Goal: Information Seeking & Learning: Check status

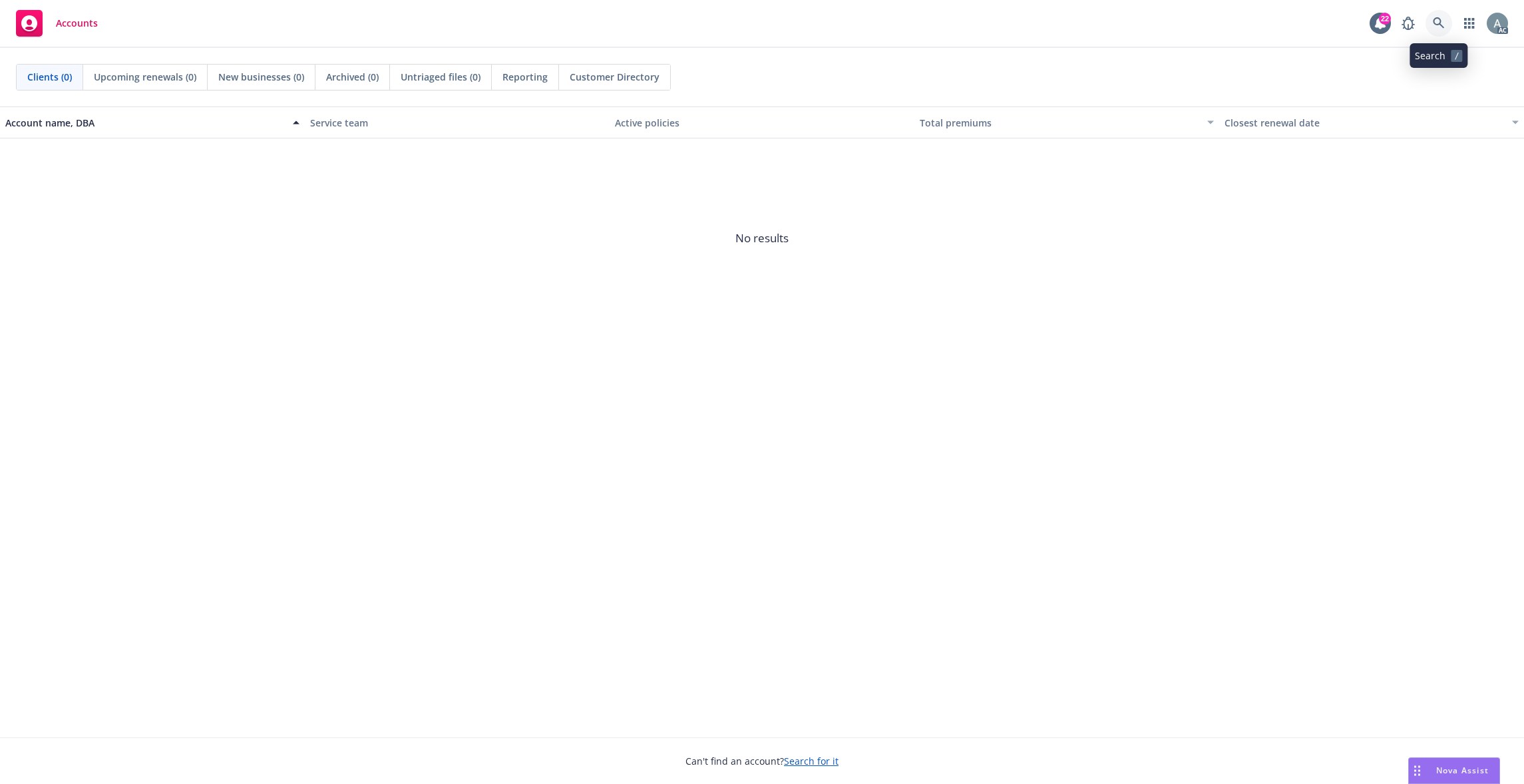
click at [1438, 23] on icon at bounding box center [1439, 23] width 12 height 12
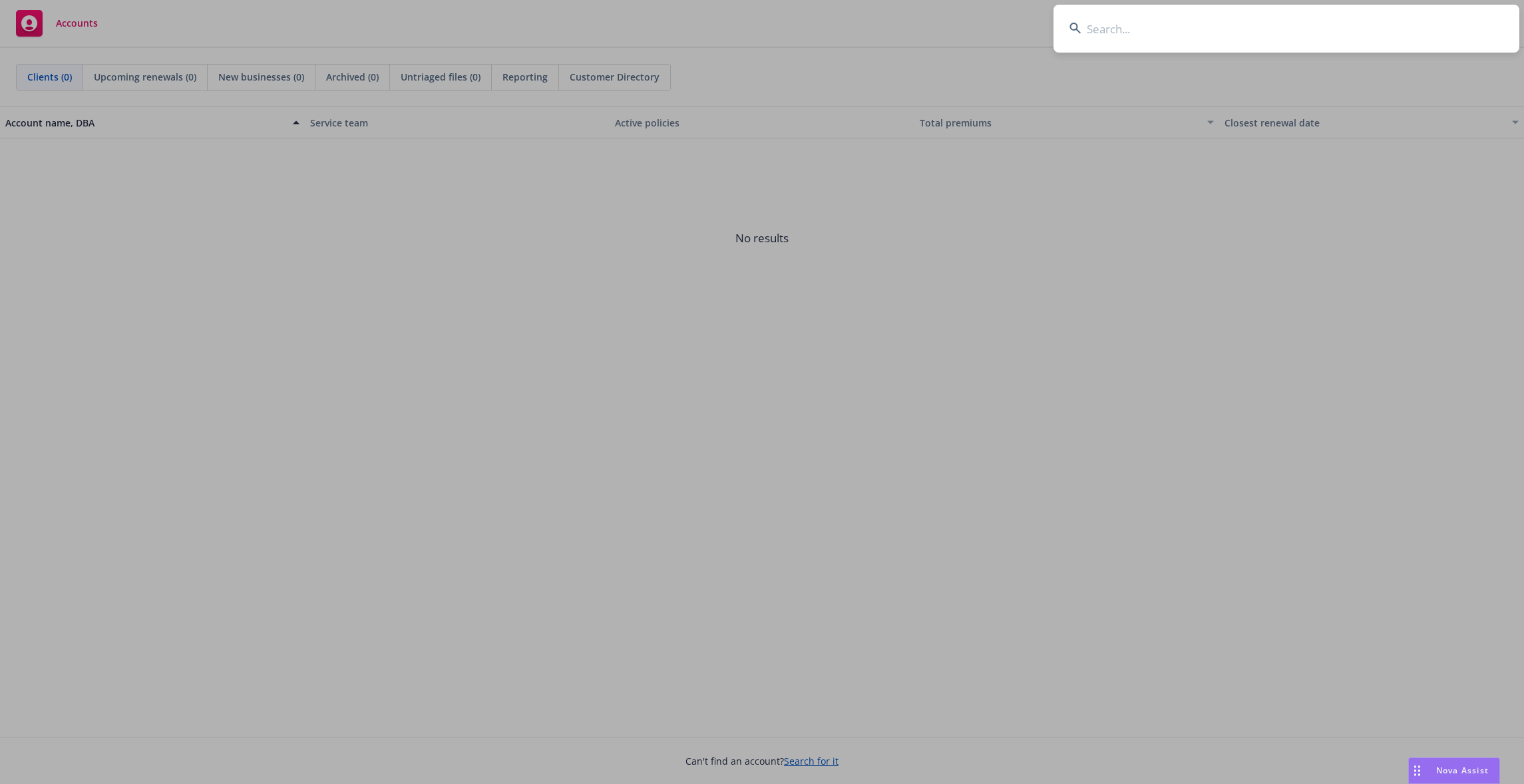
click at [1204, 30] on input at bounding box center [1286, 28] width 466 height 48
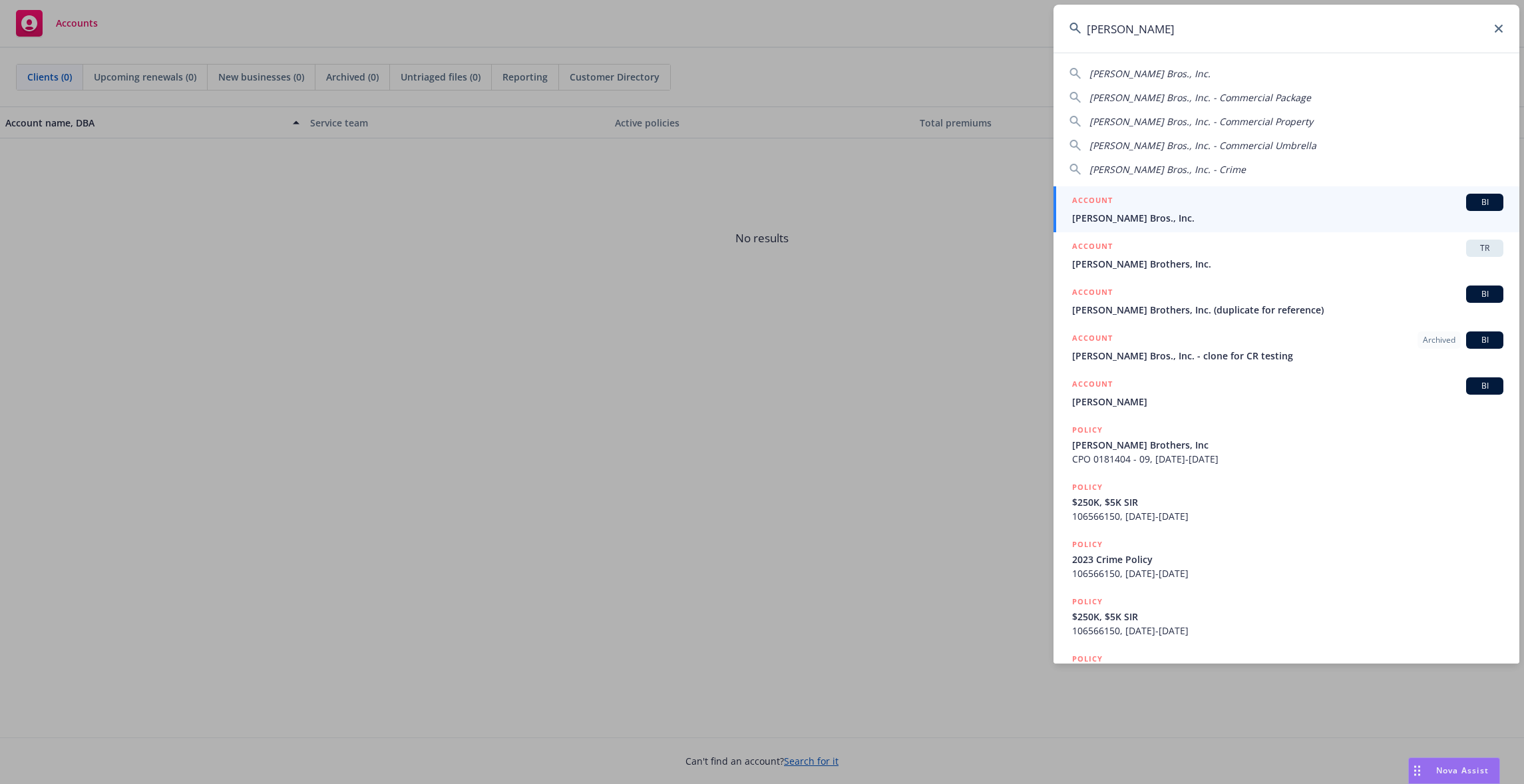
type input "[PERSON_NAME]"
click at [1193, 214] on span "[PERSON_NAME] Bros., Inc." at bounding box center [1287, 218] width 431 height 14
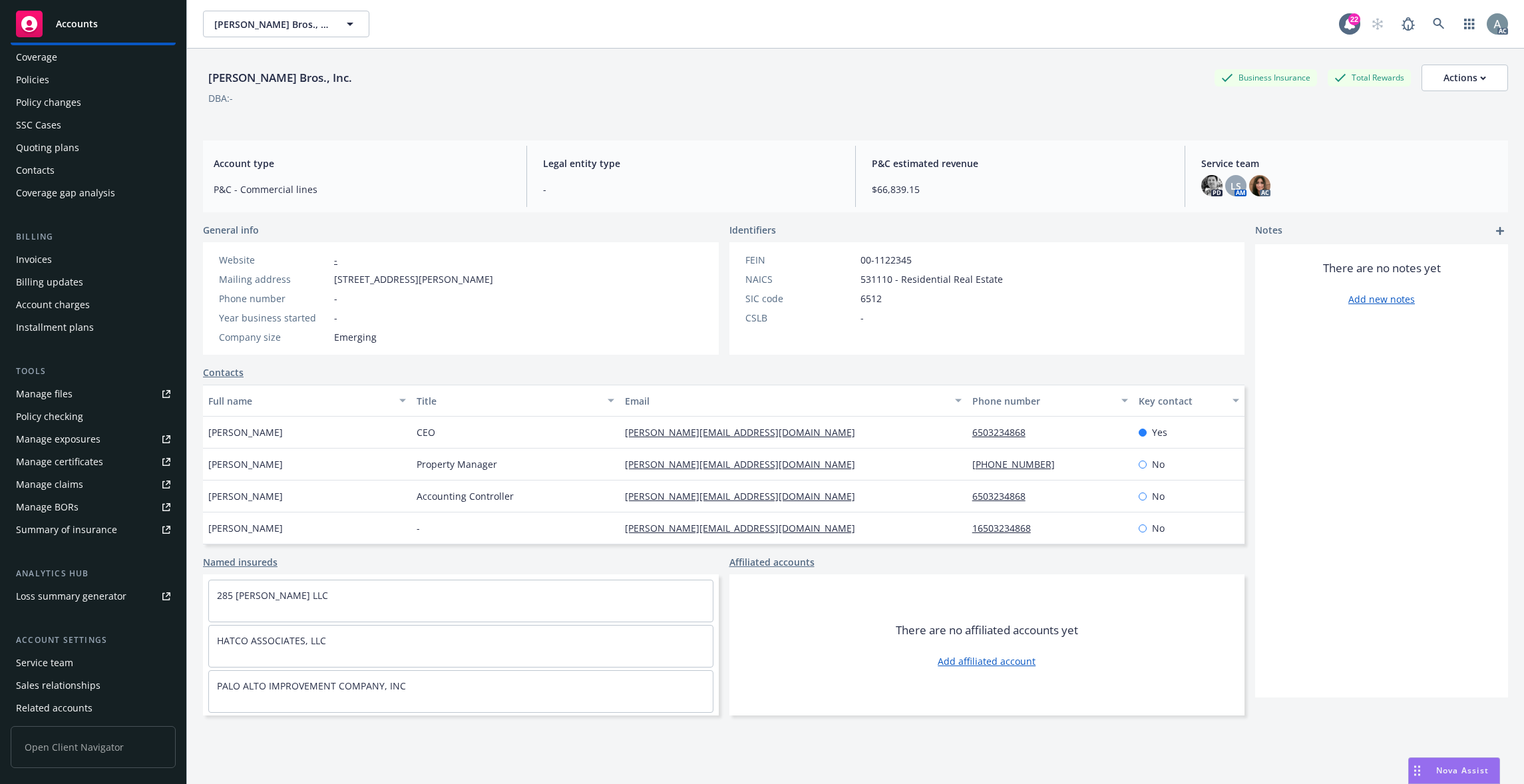
scroll to position [84, 0]
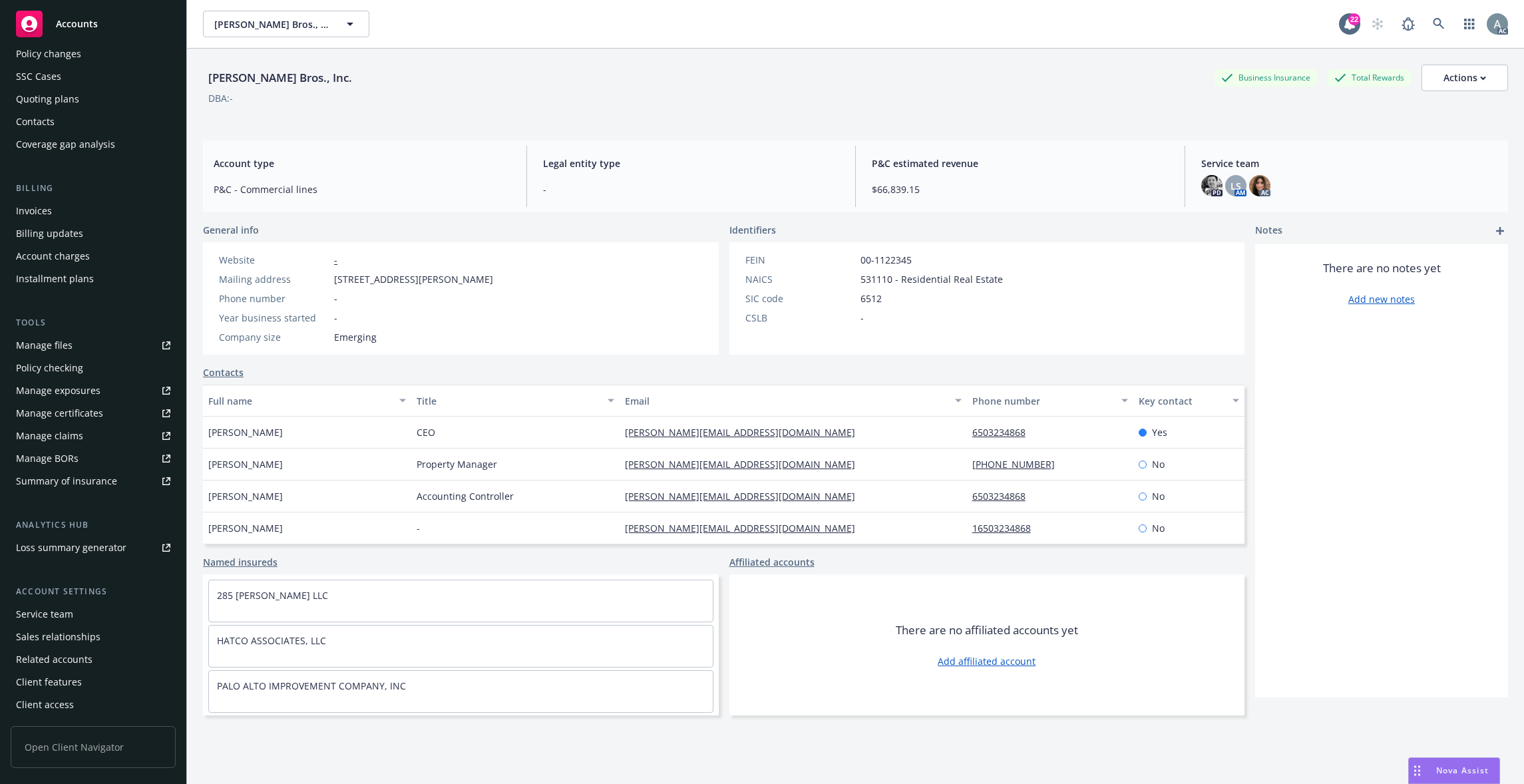
click at [246, 562] on link "Named insureds" at bounding box center [240, 562] width 74 height 14
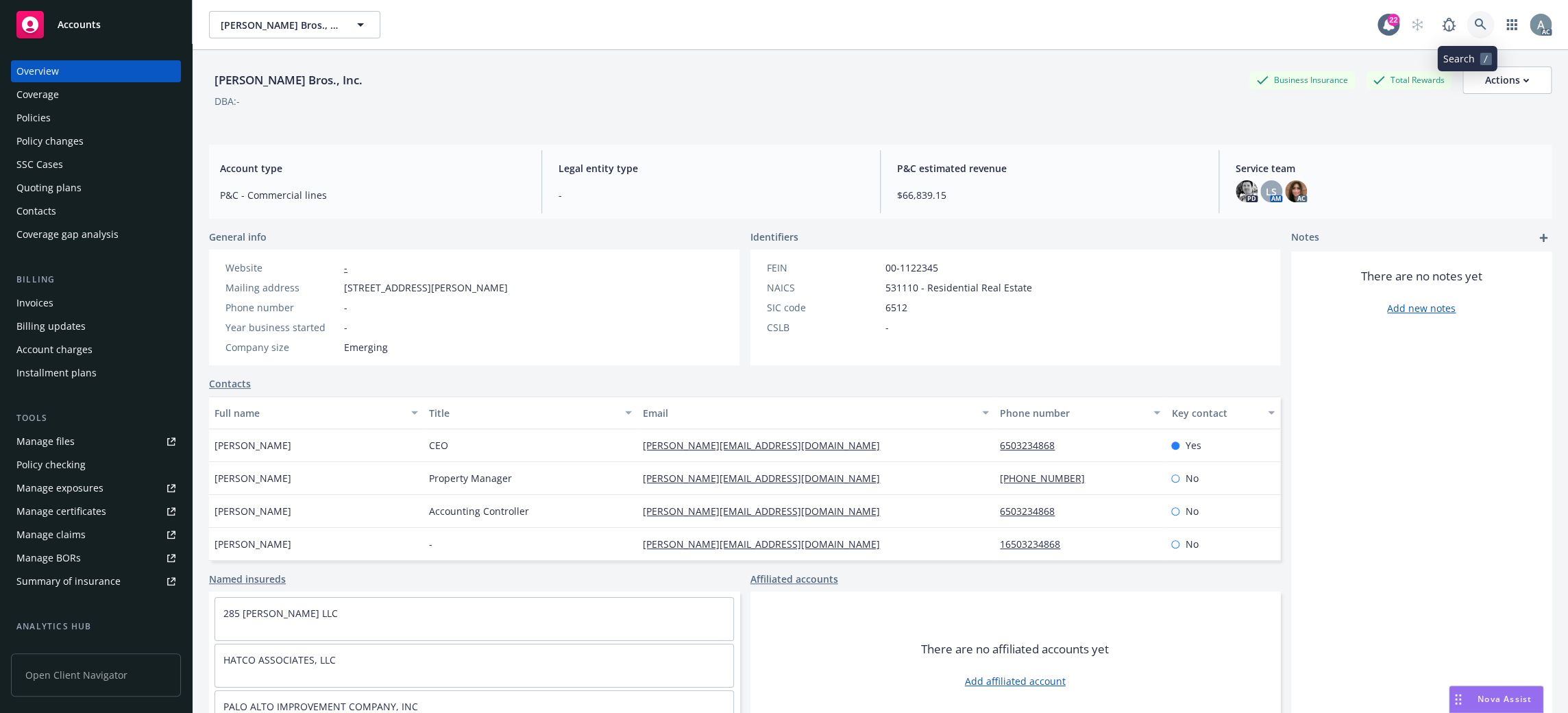
click at [1474, 25] on icon at bounding box center [1480, 25] width 12 height 12
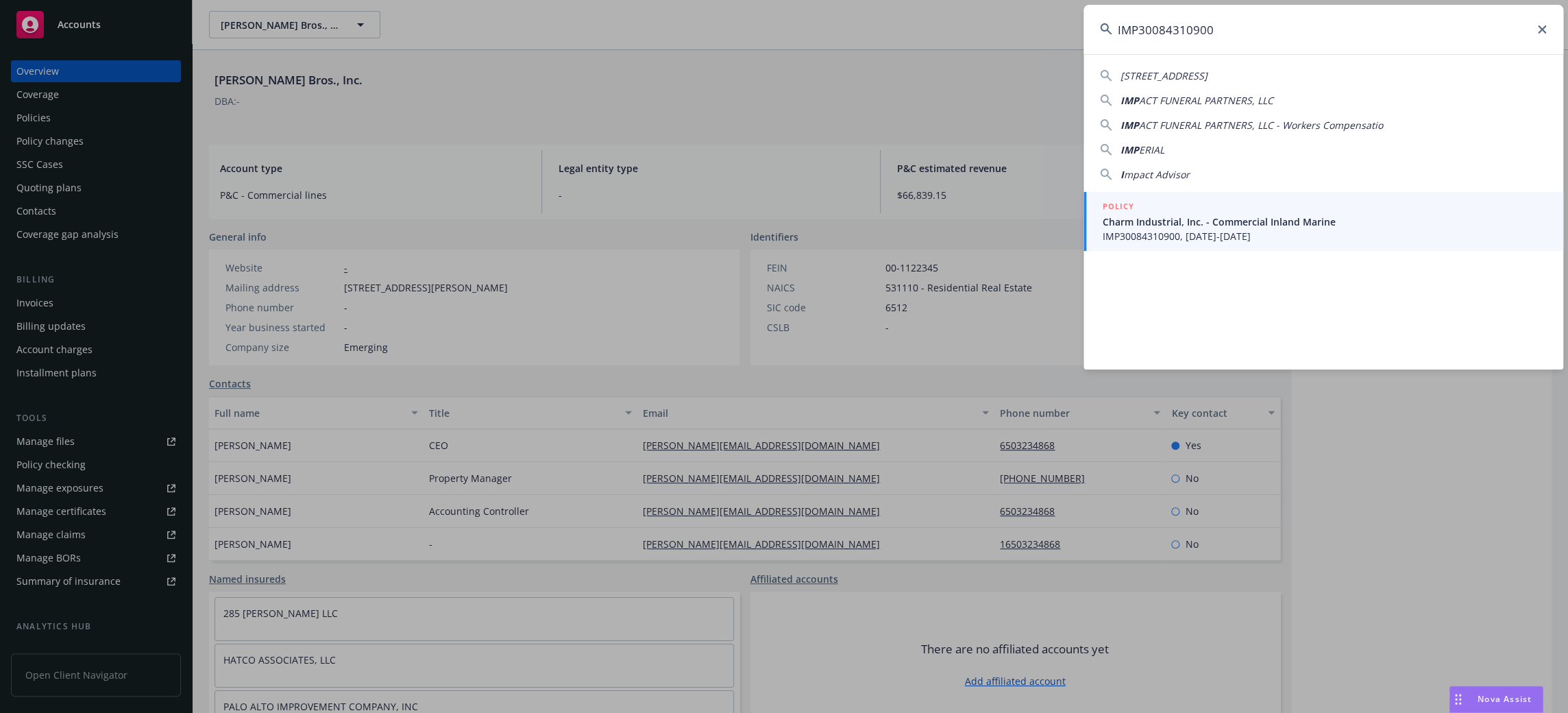
type input "IMP30084310900"
click at [1247, 230] on span "IMP30084310900, [DATE]-[DATE]" at bounding box center [1324, 236] width 444 height 14
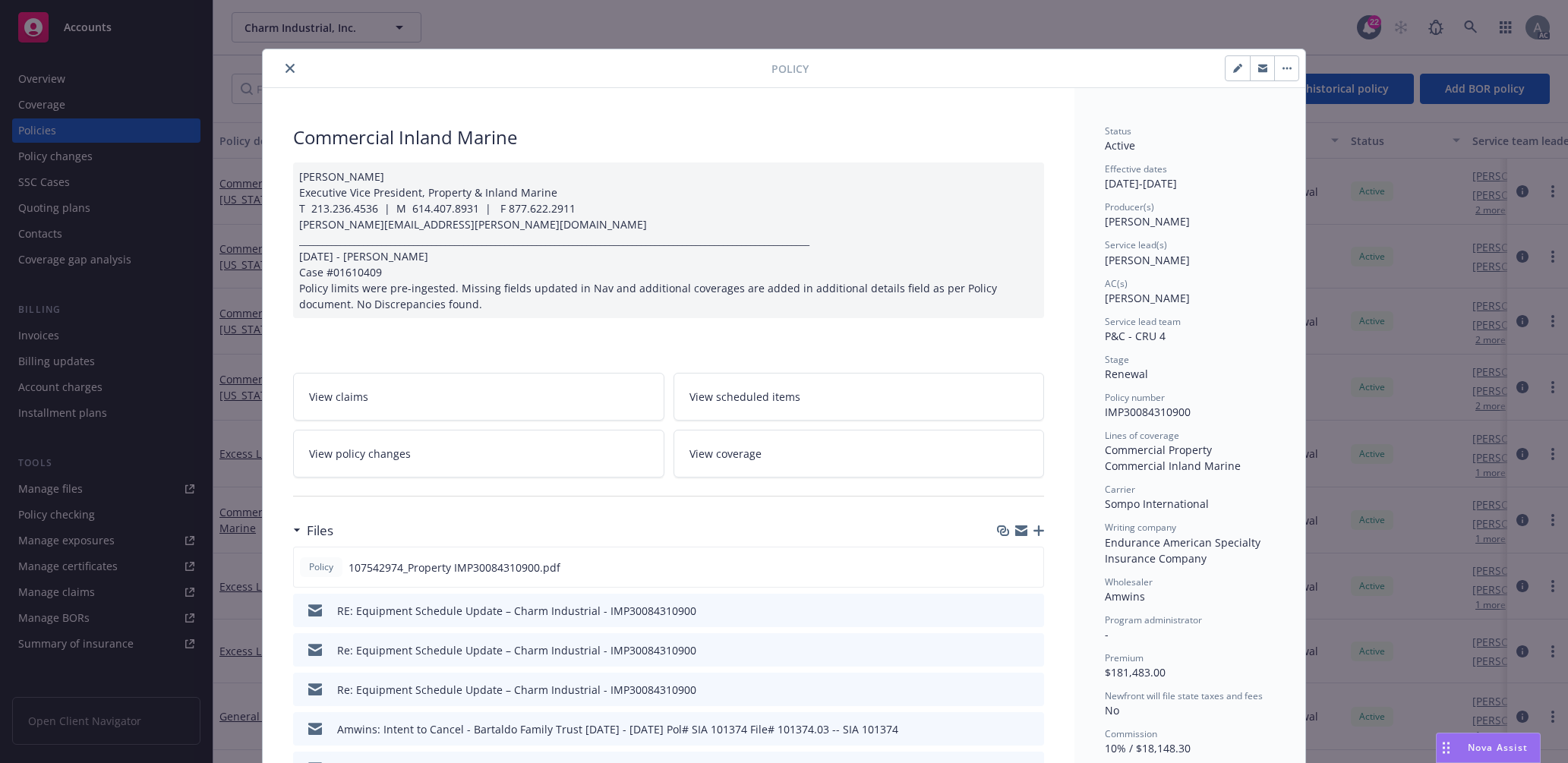
click at [285, 67] on icon "close" at bounding box center [290, 68] width 9 height 9
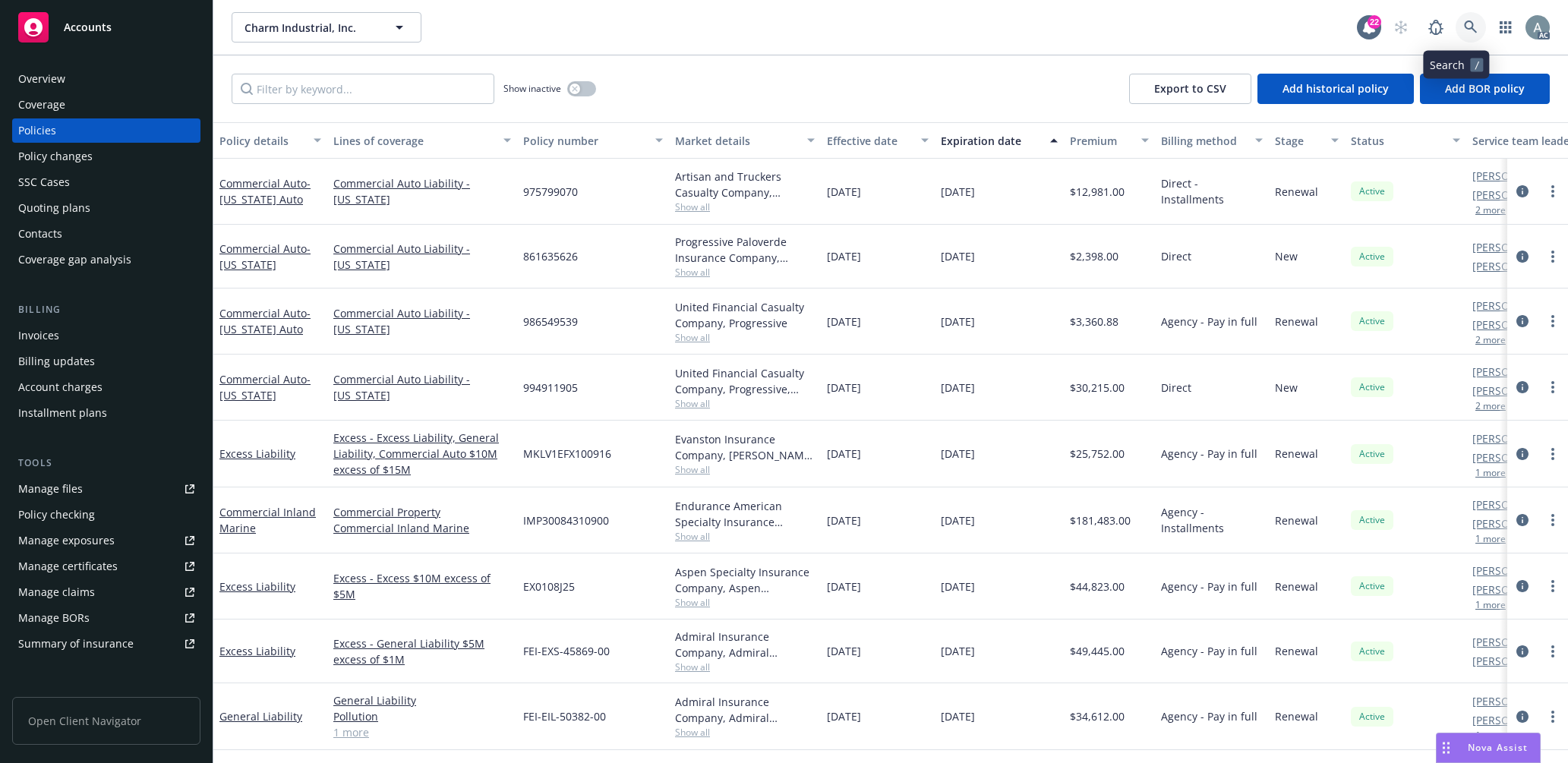
click at [1465, 24] on link at bounding box center [1471, 28] width 31 height 31
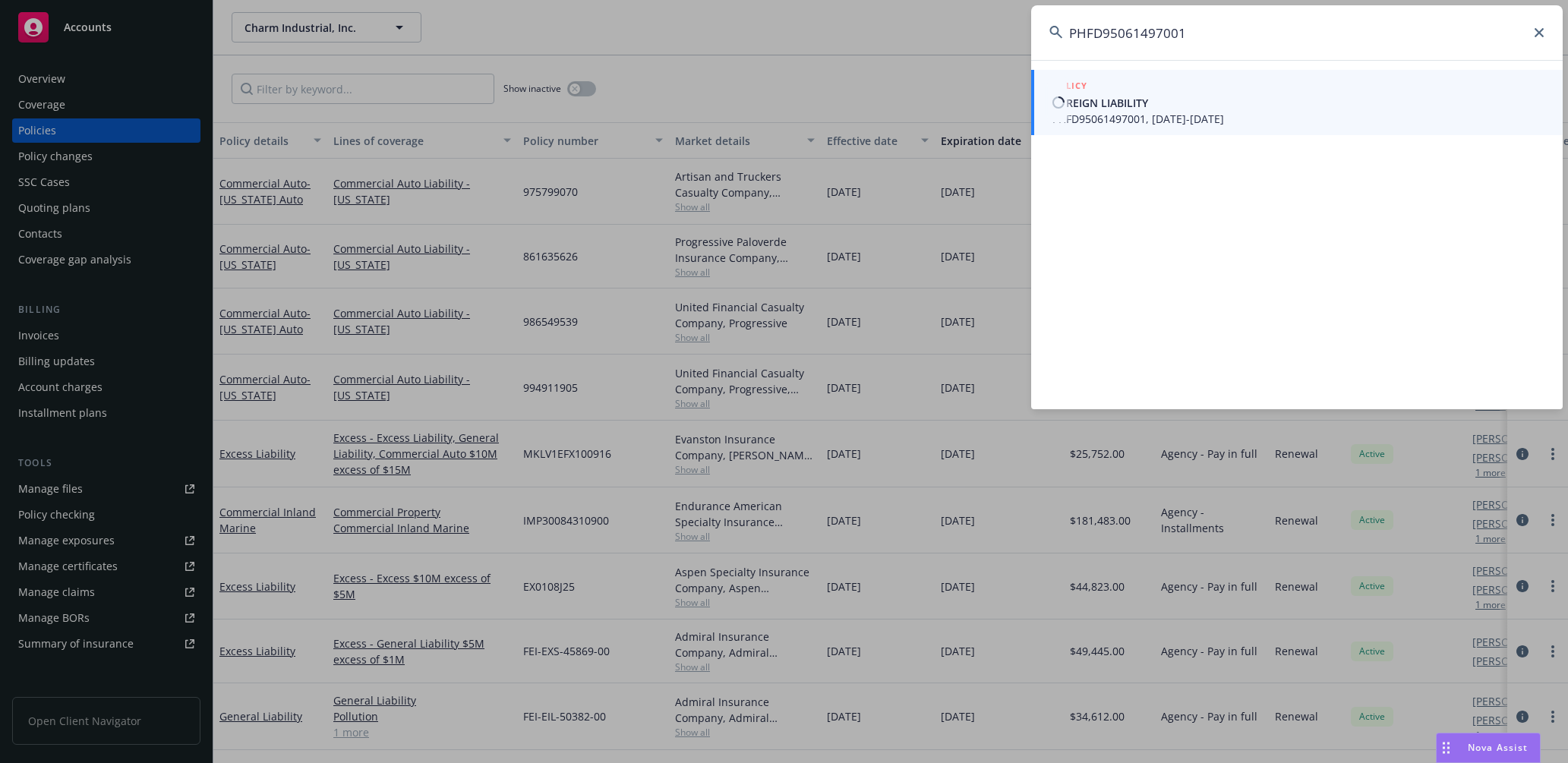
type input "PHFD95061497001"
click at [1134, 116] on span "PHFD95061497001, [DATE]-[DATE]" at bounding box center [1298, 119] width 492 height 16
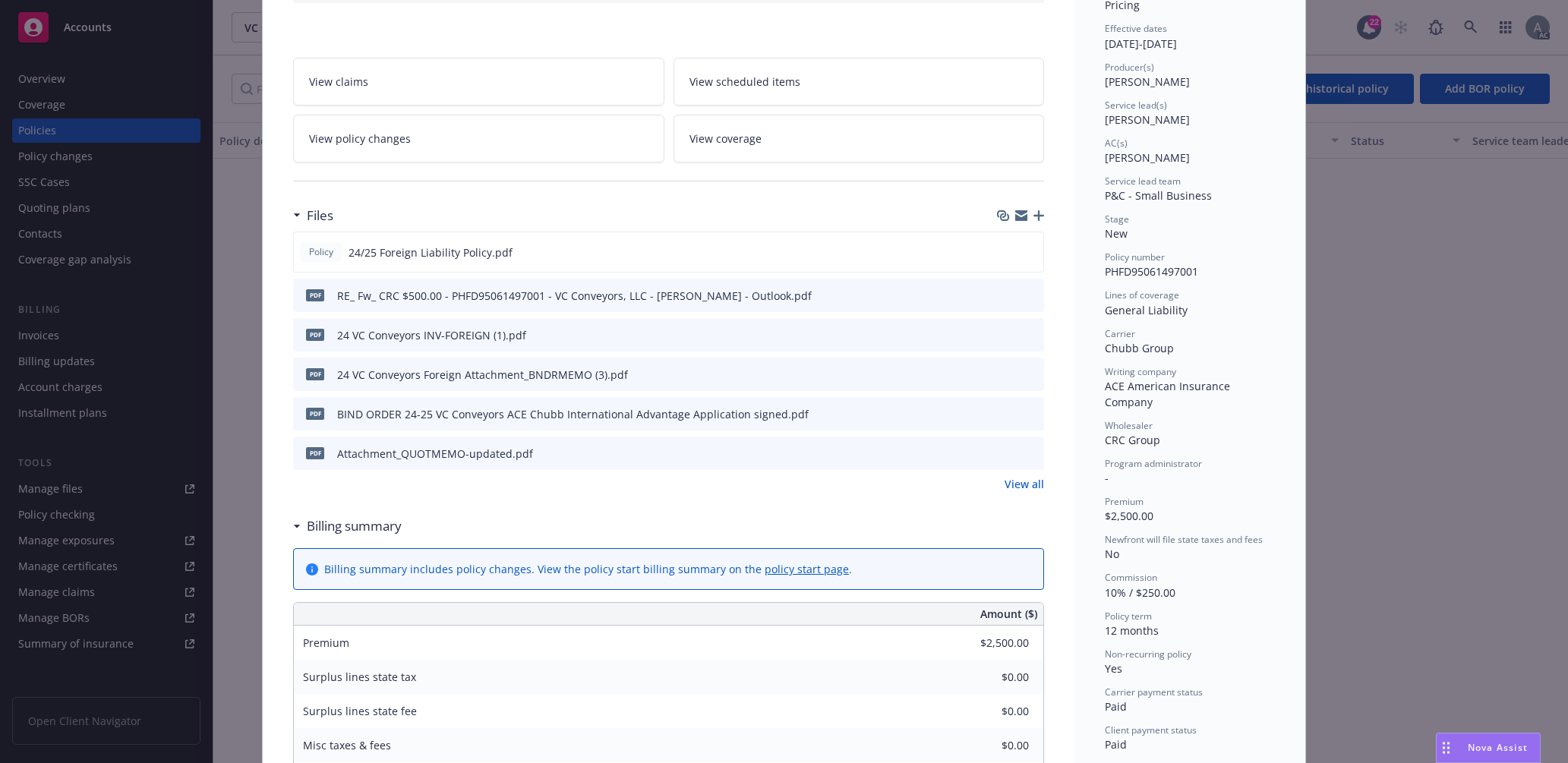
scroll to position [152, 0]
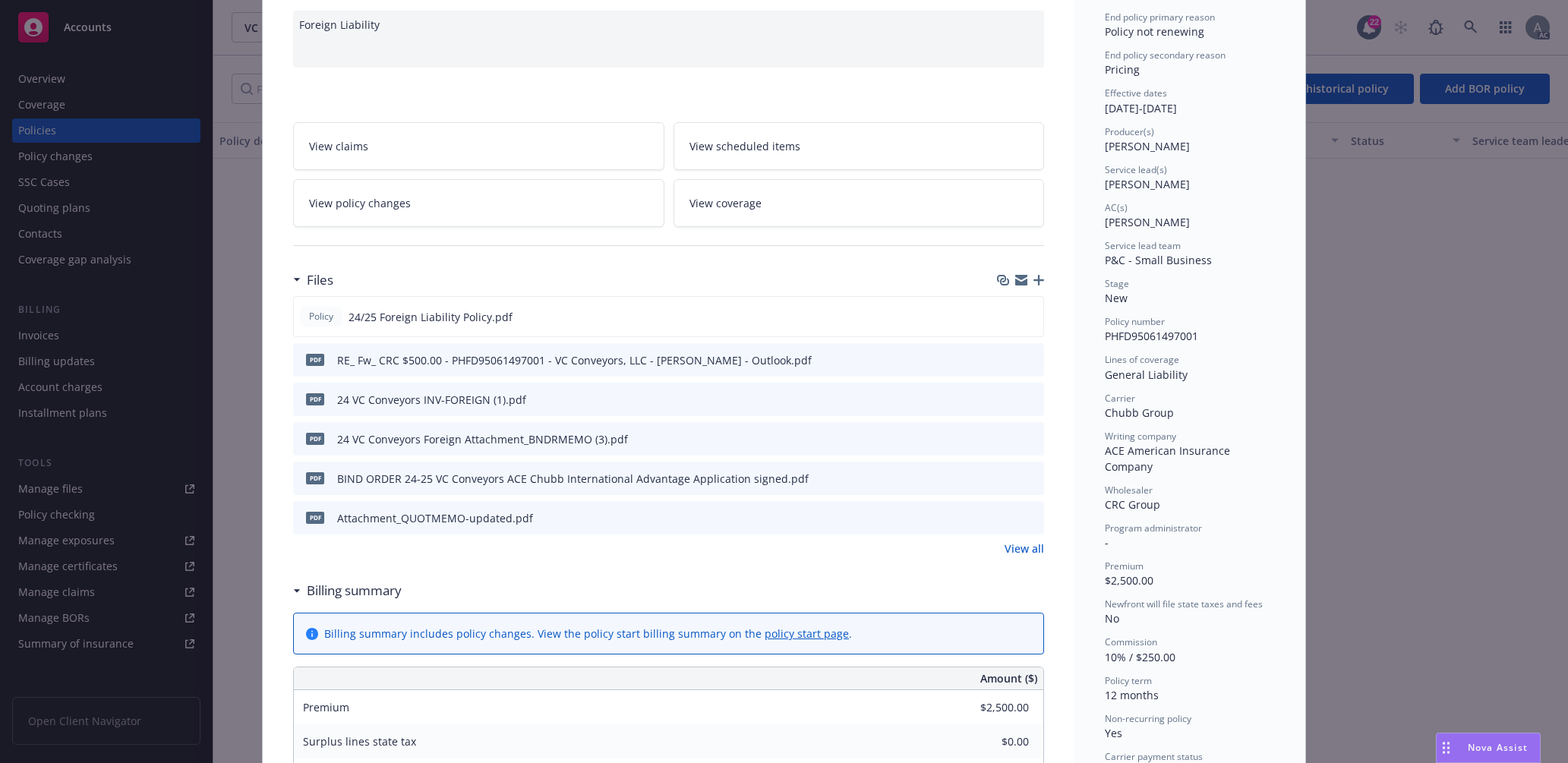
click at [360, 209] on span "View policy changes" at bounding box center [359, 203] width 102 height 16
